Goal: Obtain resource: Download file/media

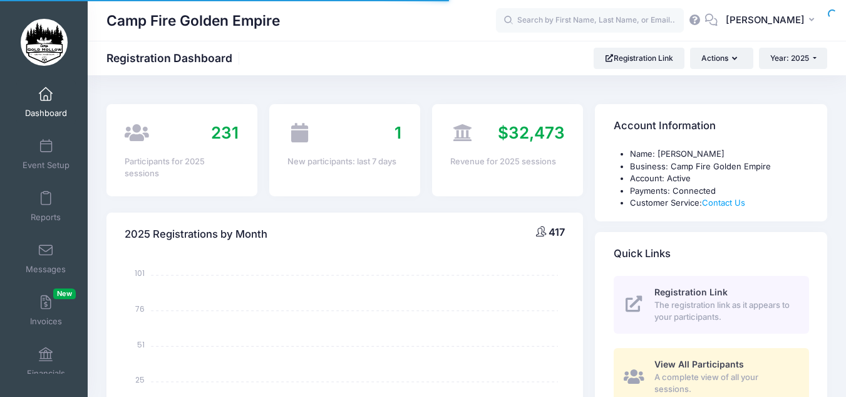
select select
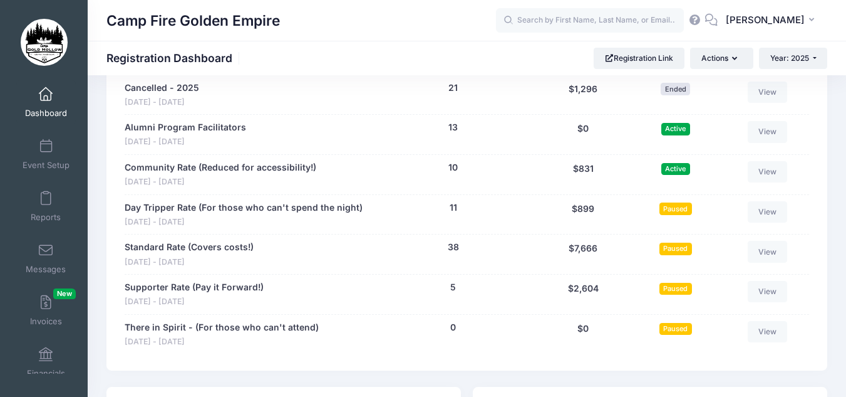
scroll to position [1378, 0]
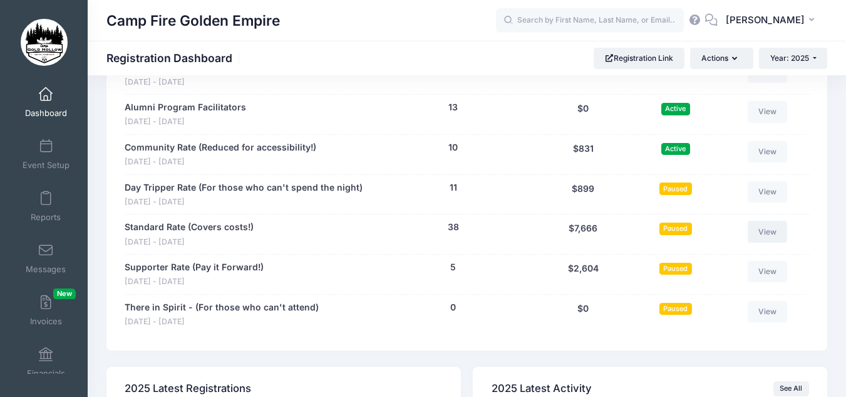
click at [761, 229] on link "View" at bounding box center [768, 231] width 40 height 21
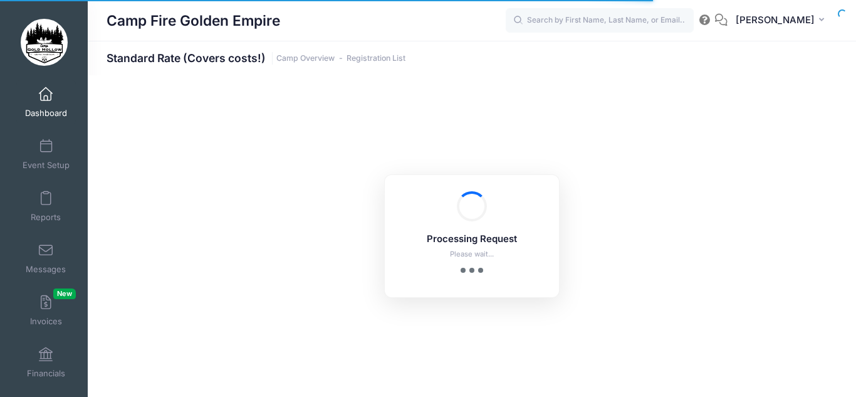
select select "10"
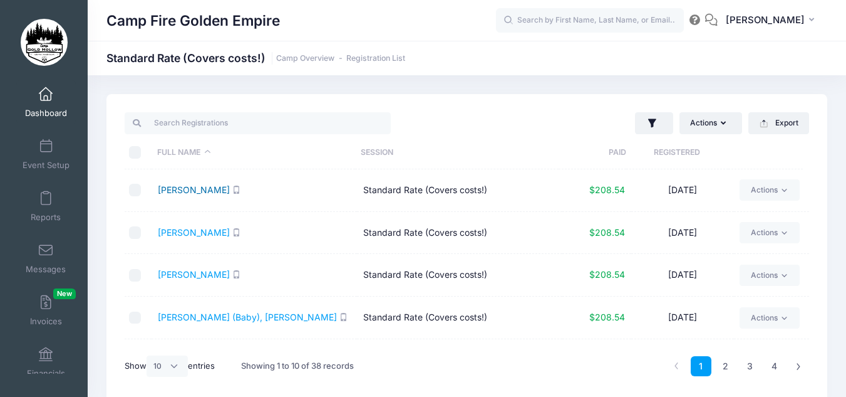
click at [200, 190] on link "[PERSON_NAME]" at bounding box center [194, 189] width 72 height 11
click at [174, 229] on link "Baier, Ann" at bounding box center [194, 232] width 72 height 11
click at [182, 277] on link "Bieber, Cyd" at bounding box center [194, 274] width 72 height 11
click at [226, 322] on link "Carter (Baby), Holly" at bounding box center [247, 316] width 179 height 11
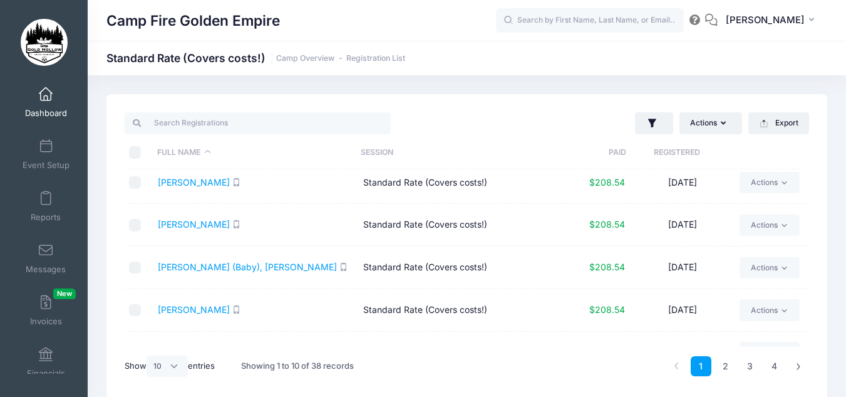
scroll to position [125, 0]
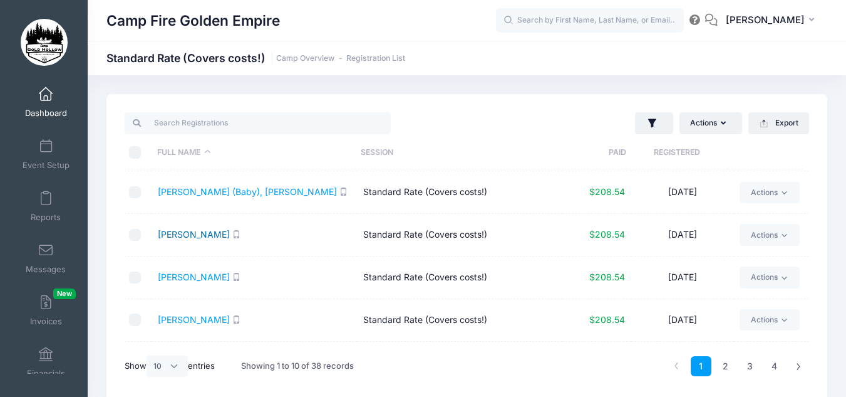
click at [174, 232] on link "Cronin, Micki" at bounding box center [194, 234] width 72 height 11
click at [213, 324] on link "Engkvist, Bobby" at bounding box center [194, 319] width 72 height 11
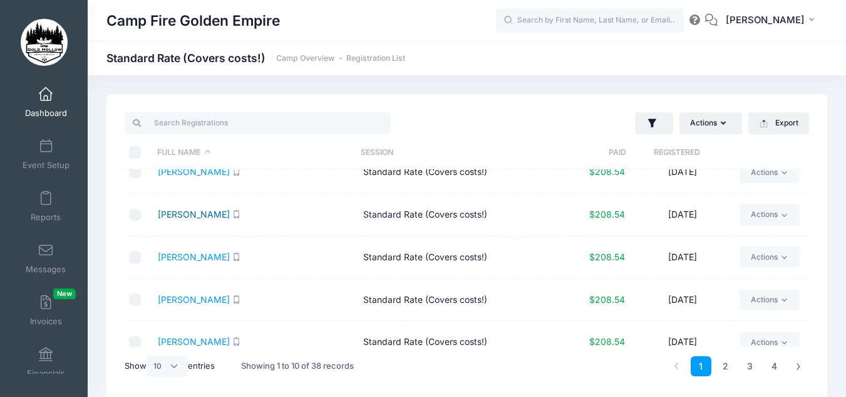
scroll to position [247, 0]
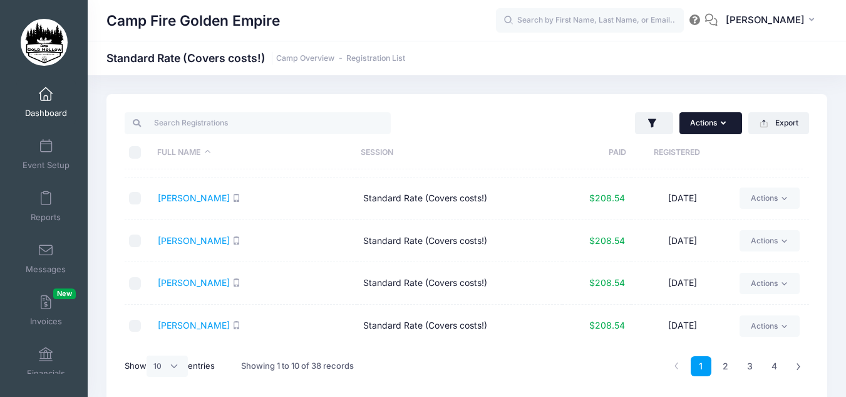
click at [720, 128] on button "Actions" at bounding box center [711, 122] width 63 height 21
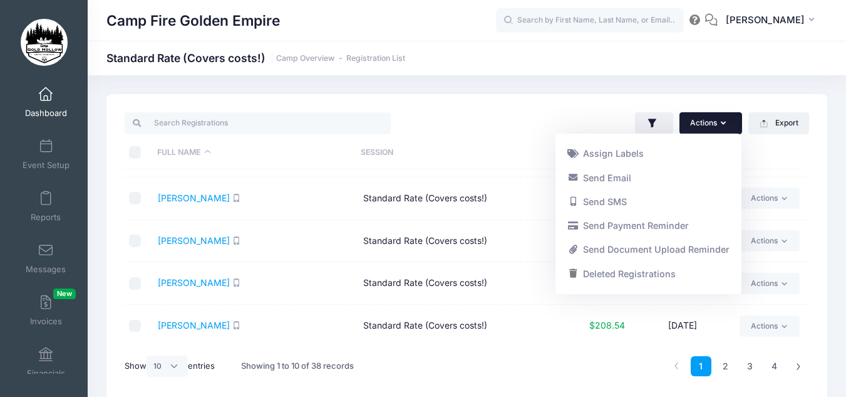
click at [789, 156] on th at bounding box center [766, 152] width 75 height 33
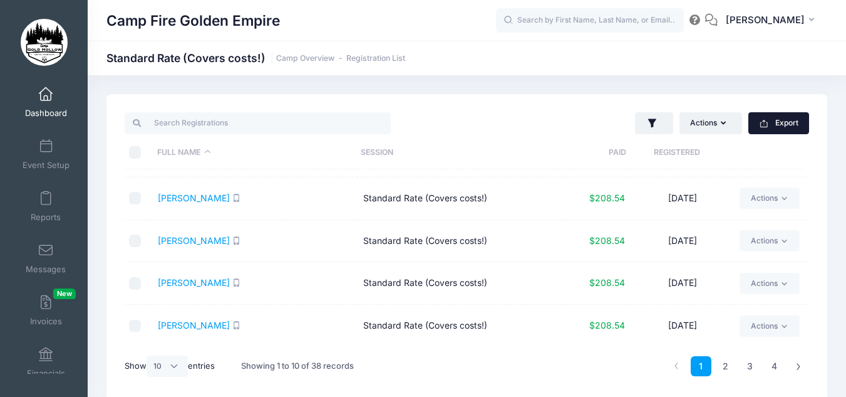
click at [773, 122] on button "Export" at bounding box center [779, 122] width 61 height 21
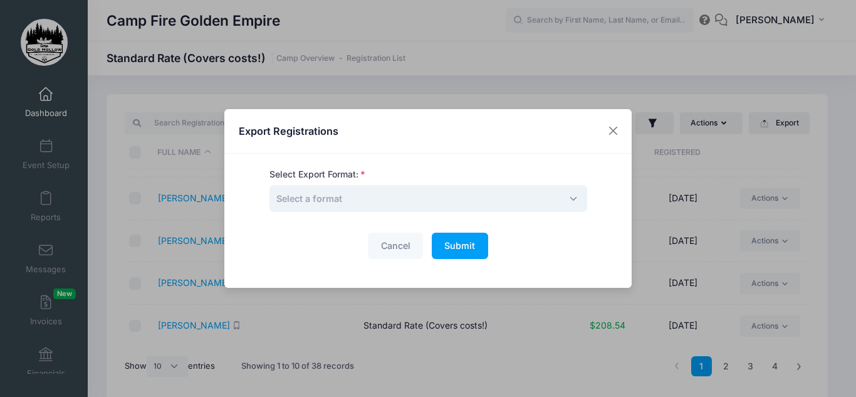
click at [559, 196] on span "Select a format" at bounding box center [428, 198] width 318 height 27
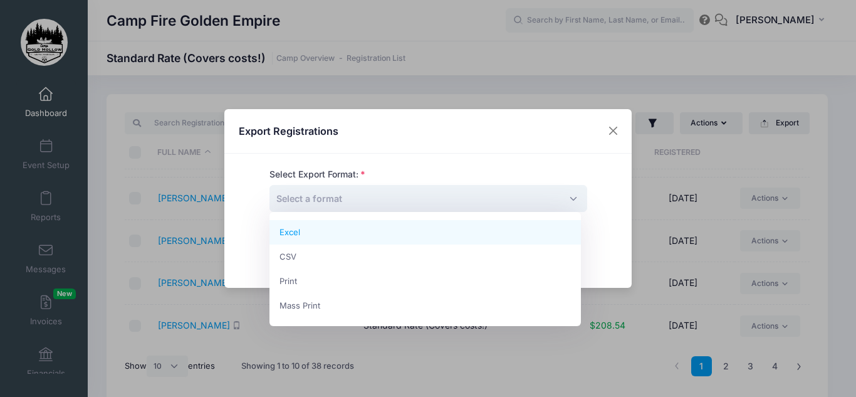
select select "excel"
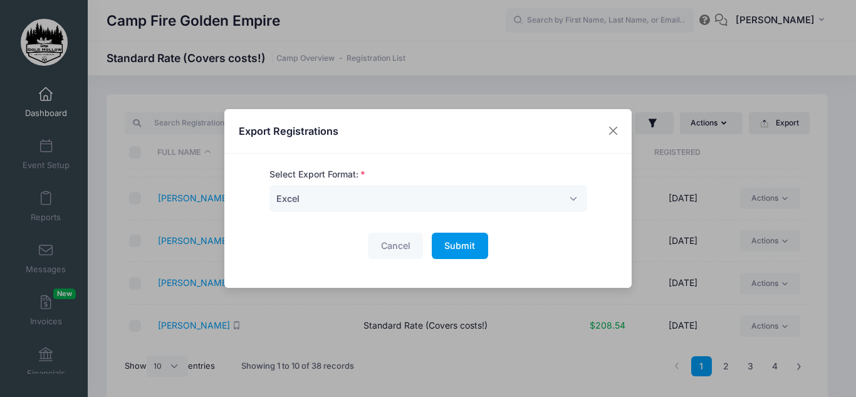
click at [477, 247] on button "Submit Please wait..." at bounding box center [460, 245] width 56 height 27
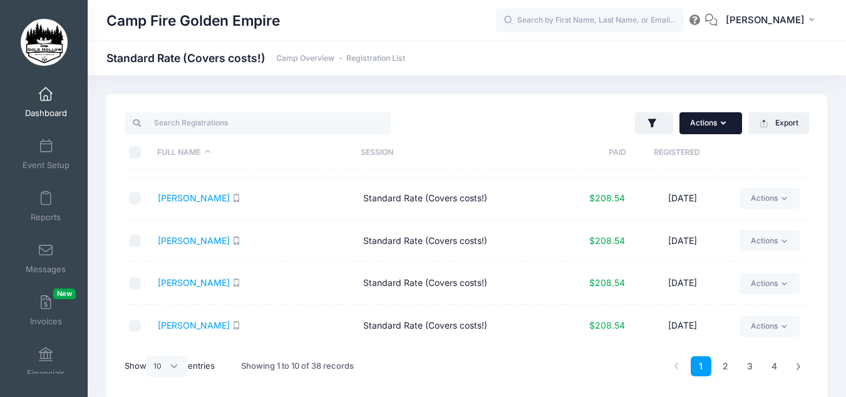
click at [730, 118] on button "Actions" at bounding box center [711, 122] width 63 height 21
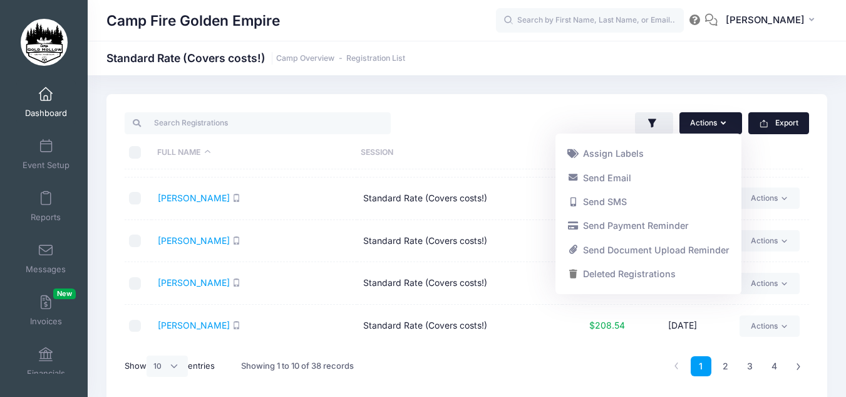
click at [774, 122] on button "Export" at bounding box center [779, 122] width 61 height 21
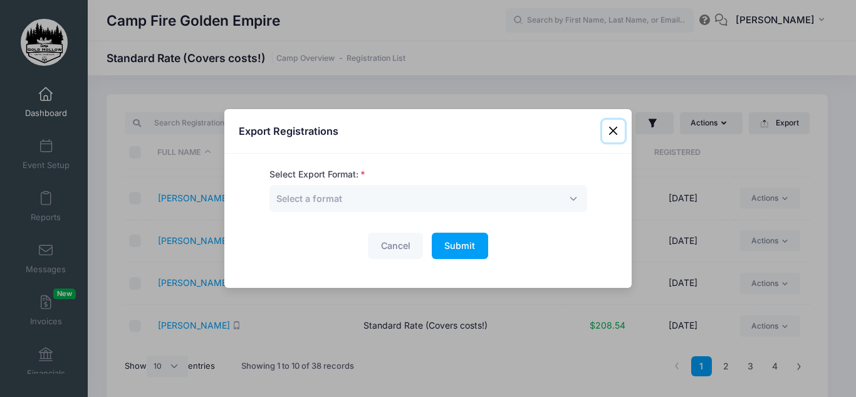
click at [620, 126] on button "Close" at bounding box center [613, 131] width 23 height 23
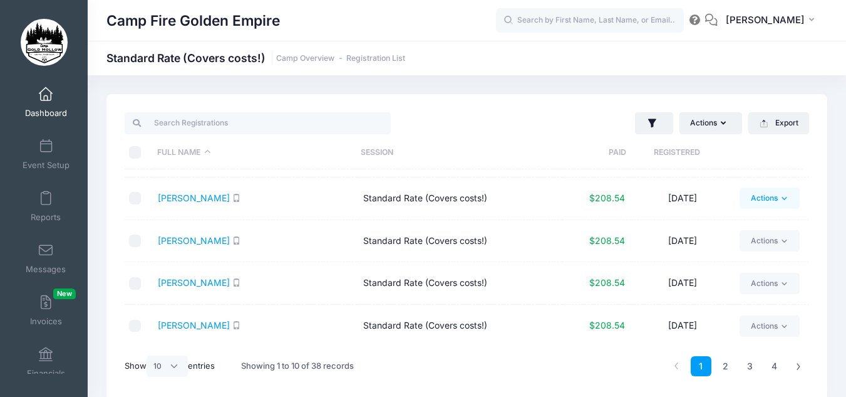
click at [772, 200] on link "Actions" at bounding box center [770, 197] width 60 height 21
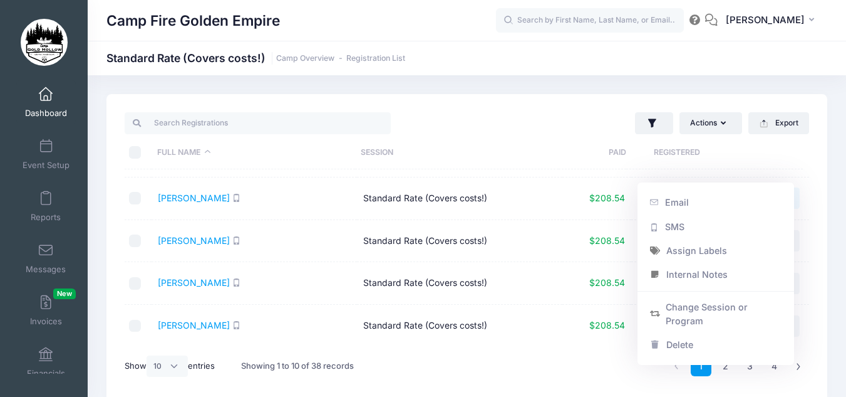
scroll to position [53, 0]
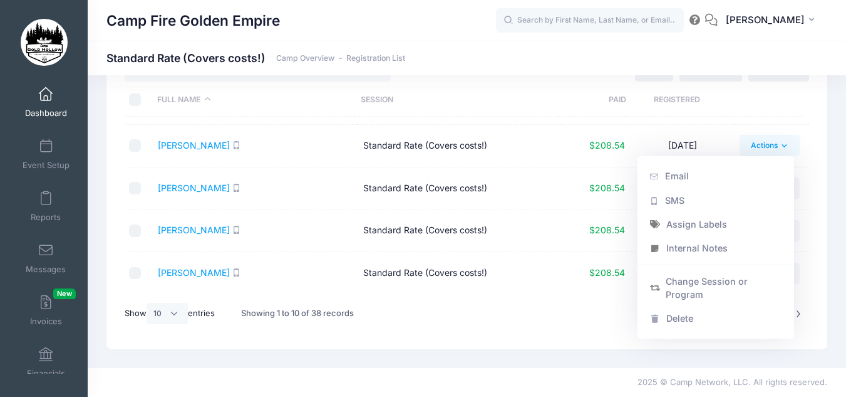
click at [543, 150] on td "Standard Rate (Covers costs!)" at bounding box center [459, 146] width 205 height 43
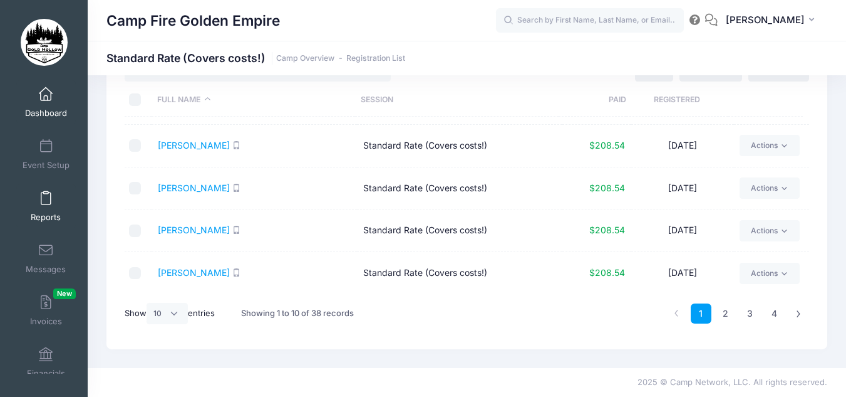
click at [46, 199] on span at bounding box center [46, 199] width 0 height 14
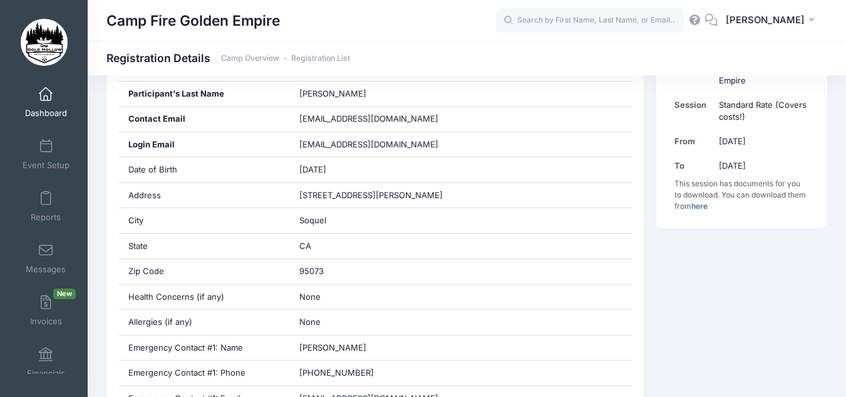
scroll to position [313, 0]
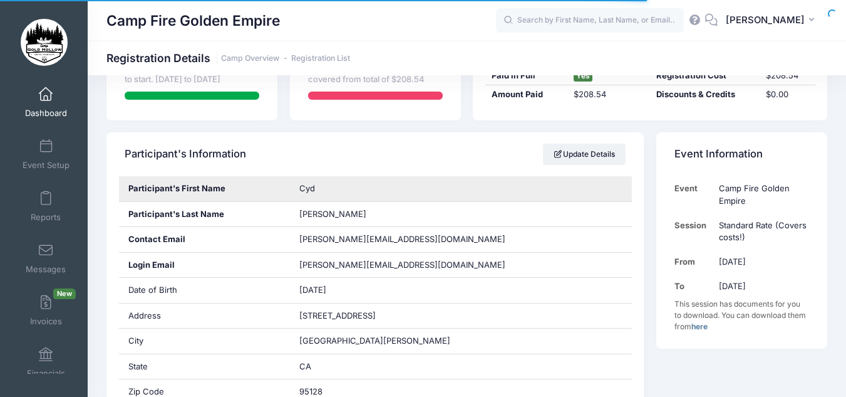
scroll to position [188, 0]
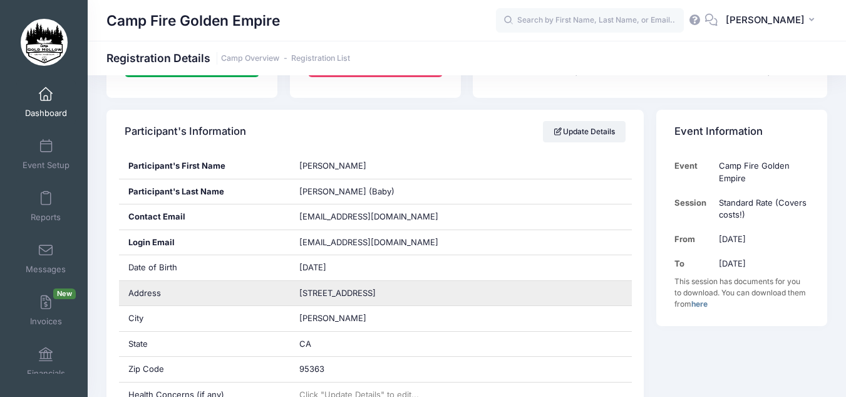
scroll to position [251, 0]
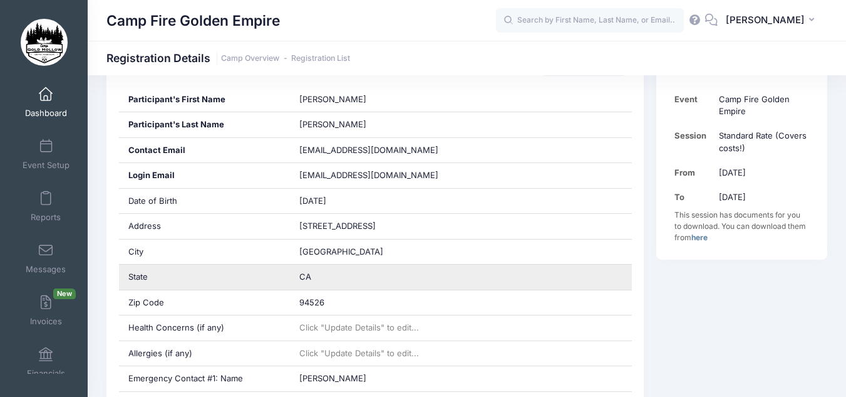
scroll to position [313, 0]
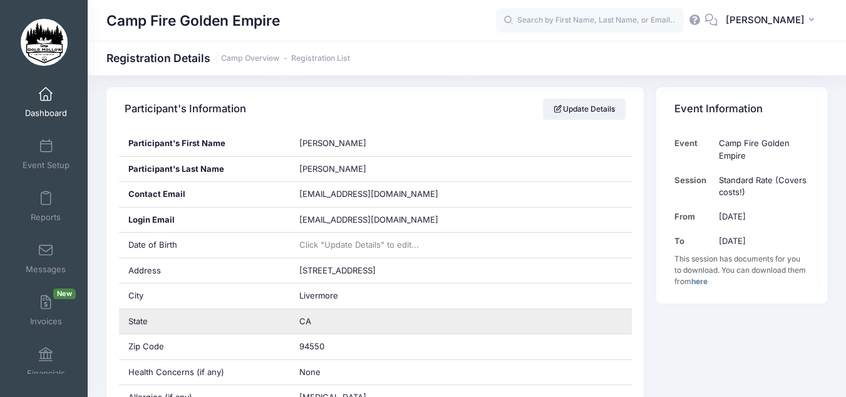
scroll to position [251, 0]
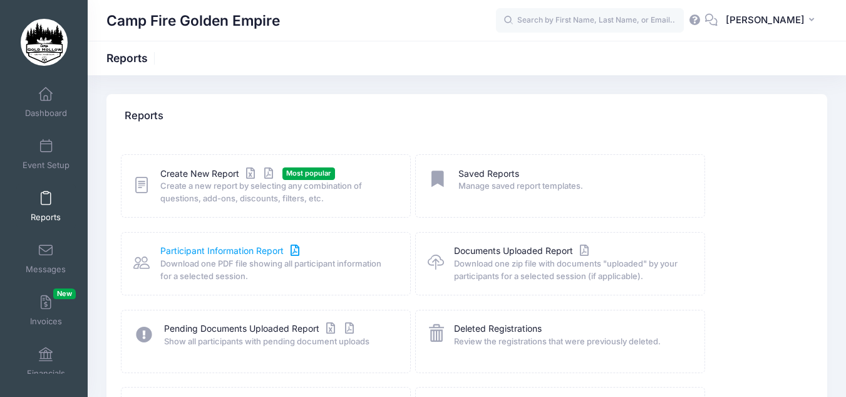
click at [260, 244] on link "Participant Information Report" at bounding box center [231, 250] width 142 height 13
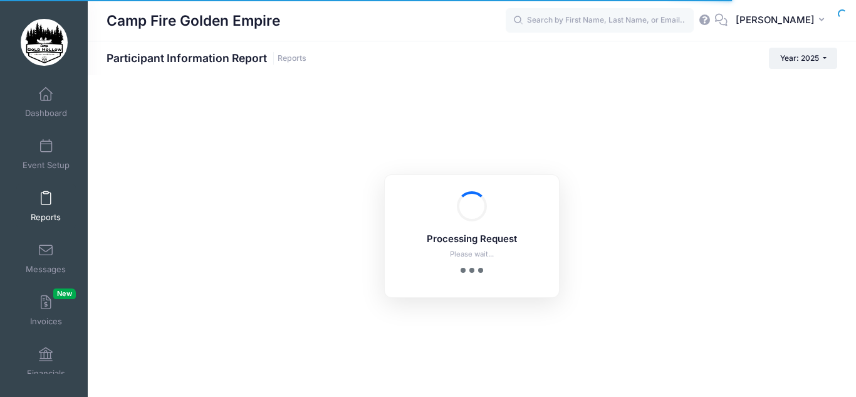
checkbox input "true"
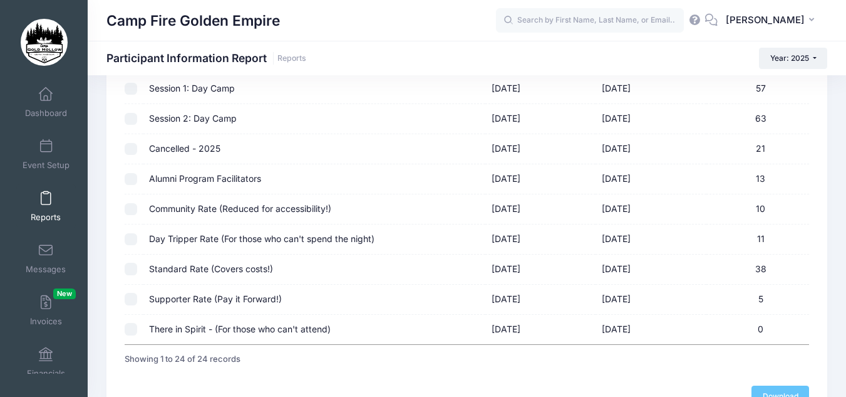
scroll to position [626, 0]
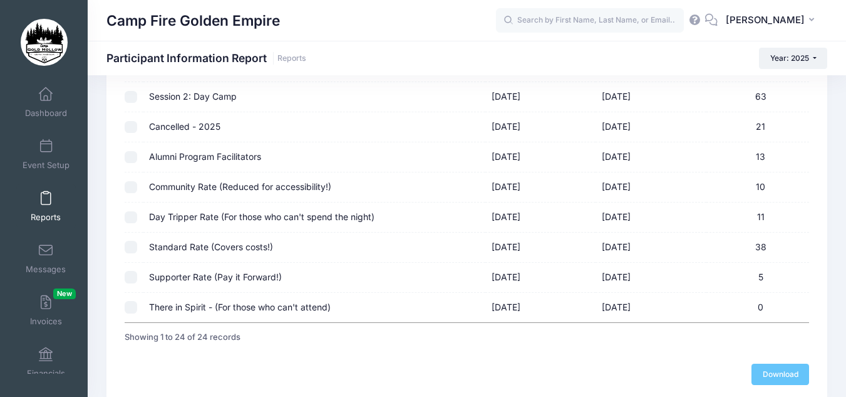
click at [269, 251] on td "Standard Rate (Covers costs!)" at bounding box center [314, 247] width 342 height 30
checkbox input "true"
click at [775, 375] on link "Download" at bounding box center [781, 373] width 58 height 21
